Goal: Transaction & Acquisition: Purchase product/service

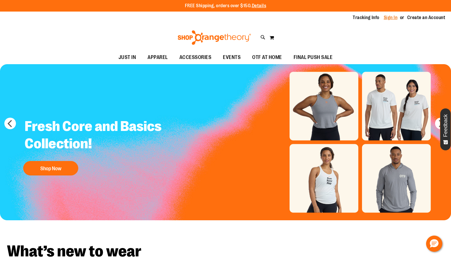
click at [388, 16] on link "Sign In" at bounding box center [390, 17] width 14 height 6
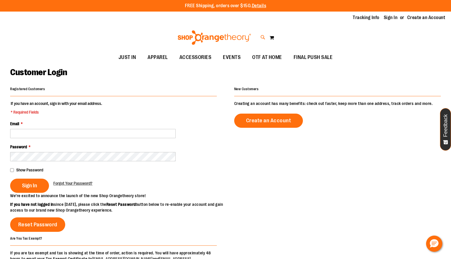
click at [261, 37] on icon at bounding box center [262, 37] width 5 height 7
click at [165, 35] on input "Search" at bounding box center [227, 32] width 360 height 19
click at [398, 32] on button "submit" at bounding box center [397, 33] width 17 height 17
type input "**********"
click at [120, 92] on span "24/7 Long Sleeve Crop Tee" at bounding box center [110, 91] width 48 height 5
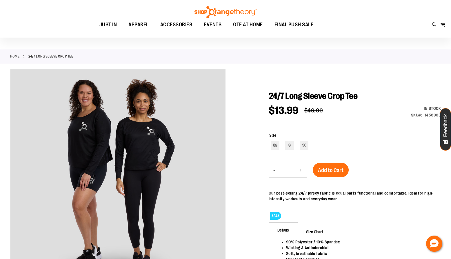
scroll to position [29, 0]
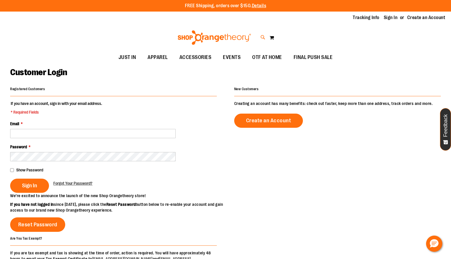
click at [261, 37] on icon at bounding box center [262, 37] width 5 height 7
type input "*******"
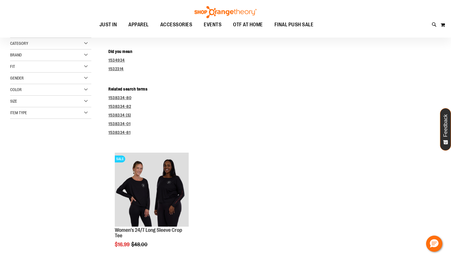
scroll to position [87, 0]
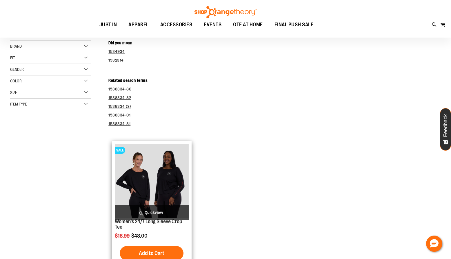
click at [174, 197] on img "product" at bounding box center [152, 181] width 74 height 74
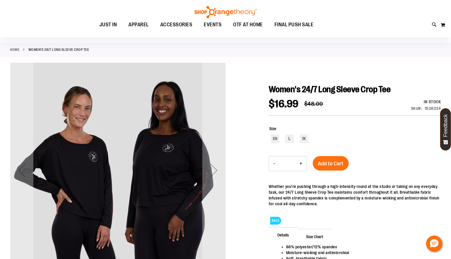
scroll to position [58, 0]
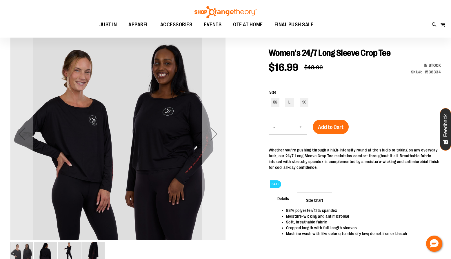
click at [212, 138] on div "Next" at bounding box center [213, 134] width 23 height 23
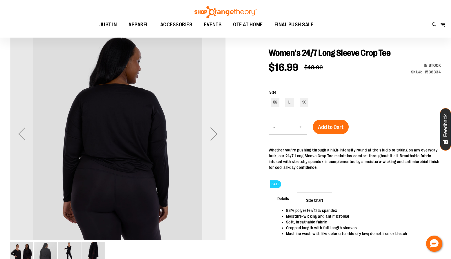
click at [212, 138] on div "Next" at bounding box center [213, 134] width 23 height 23
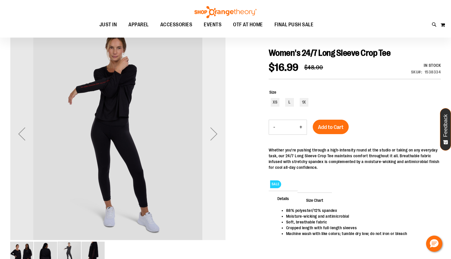
click at [212, 138] on div "Next" at bounding box center [213, 134] width 23 height 23
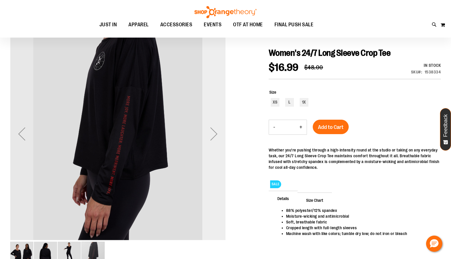
click at [212, 138] on div "Next" at bounding box center [213, 134] width 23 height 23
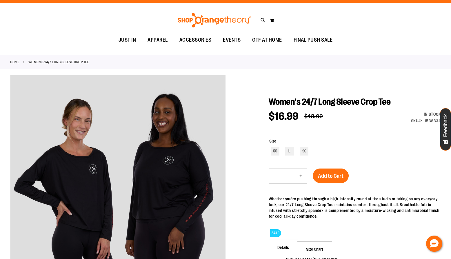
scroll to position [0, 0]
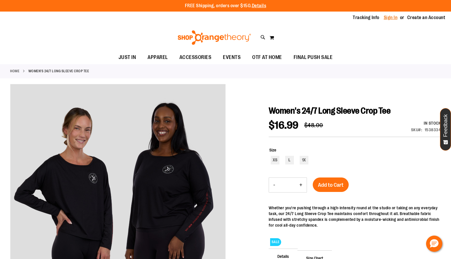
click at [392, 18] on link "Sign In" at bounding box center [390, 17] width 14 height 6
